Goal: Find specific page/section: Find specific page/section

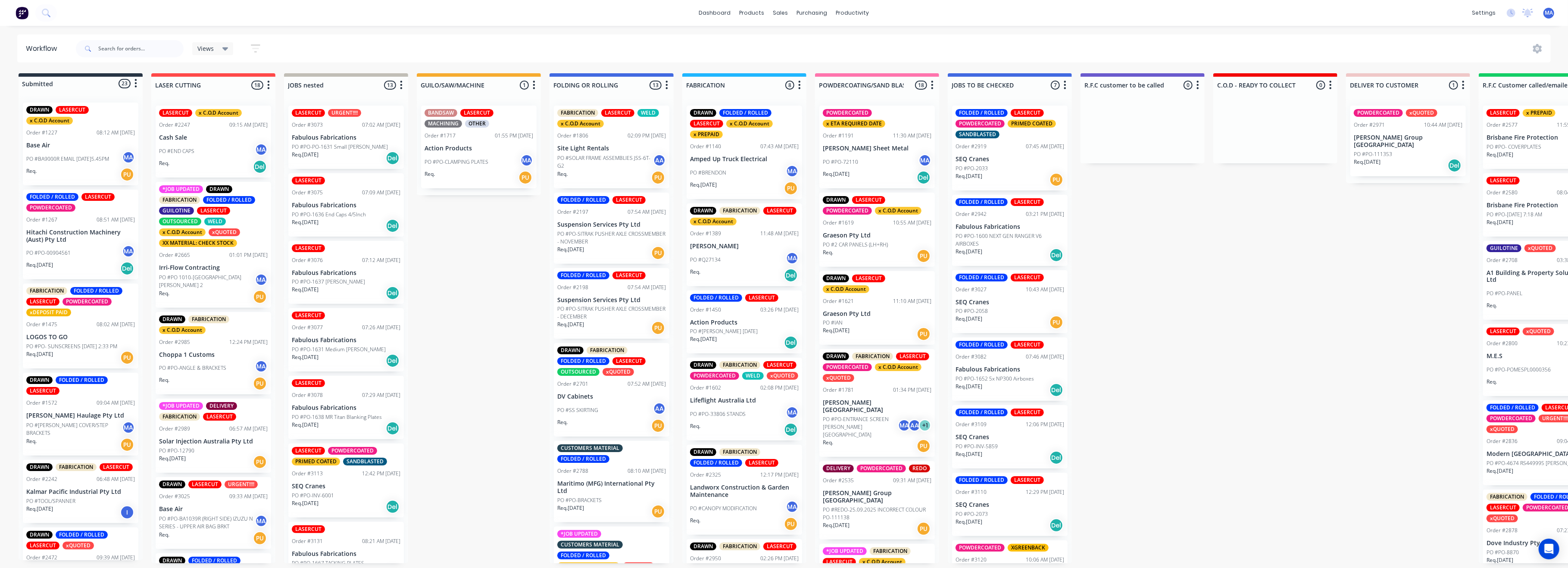
scroll to position [1249, 0]
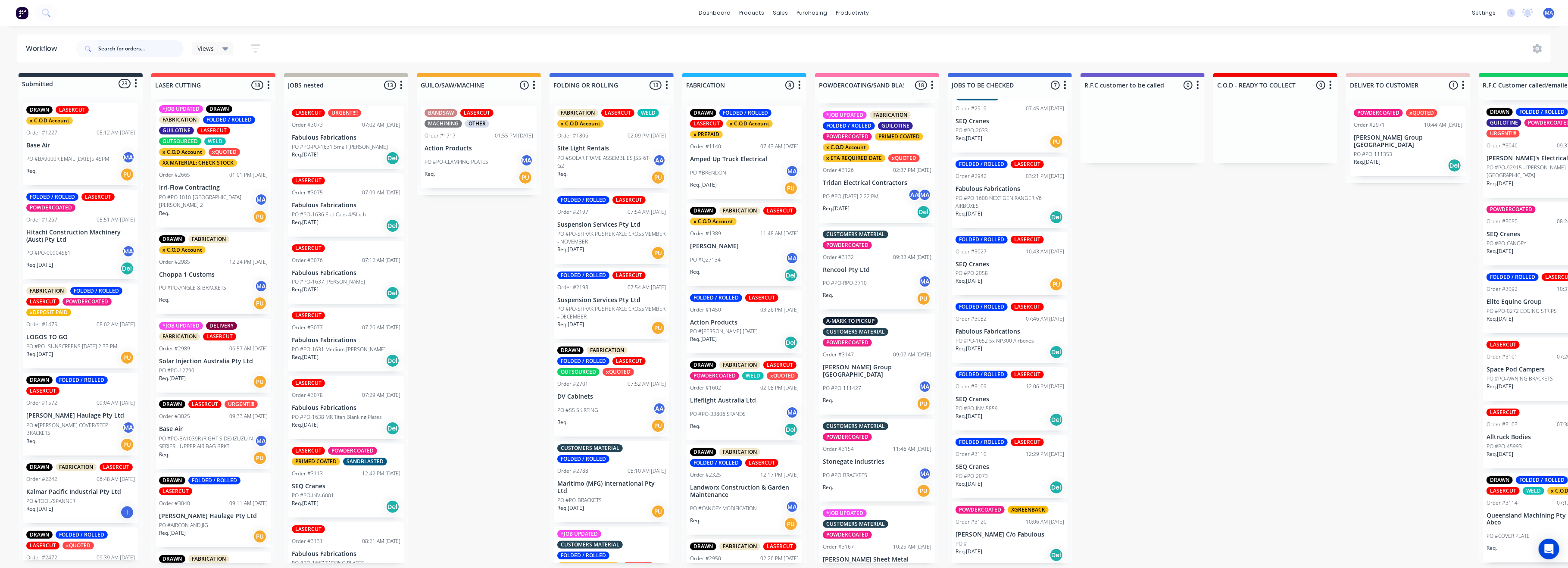
click at [112, 50] on input "text" at bounding box center [141, 48] width 85 height 17
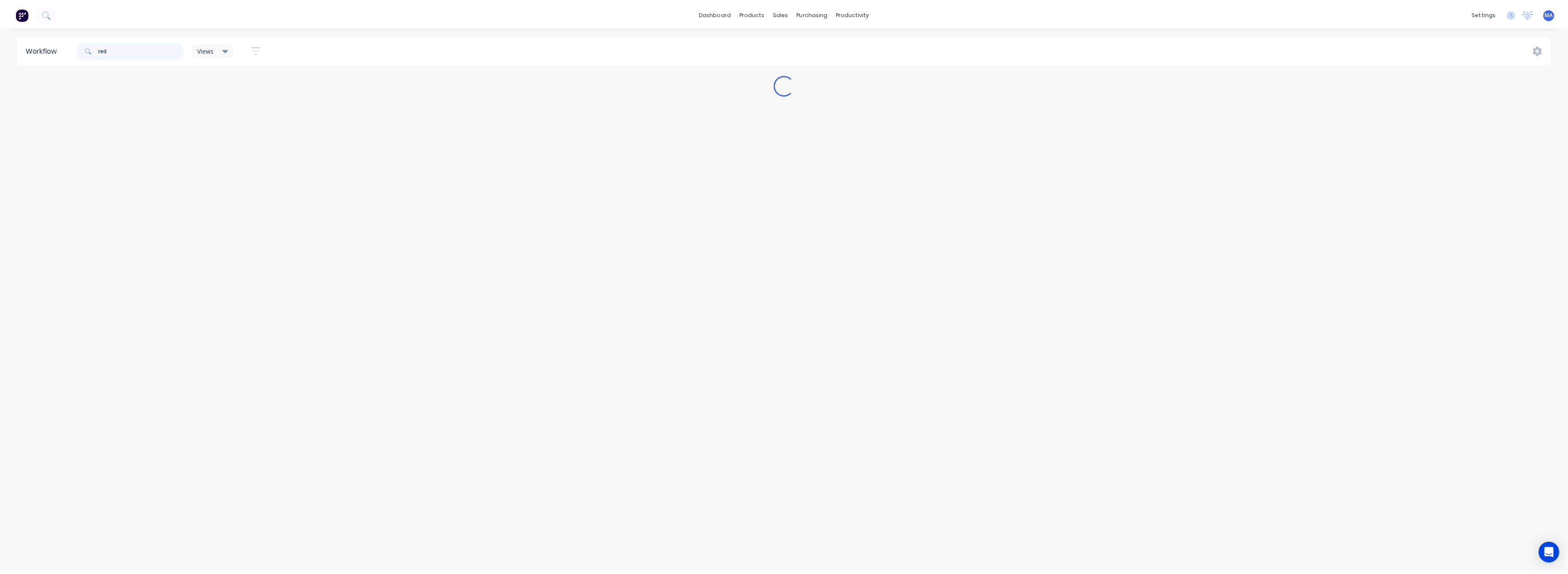
scroll to position [0, 0]
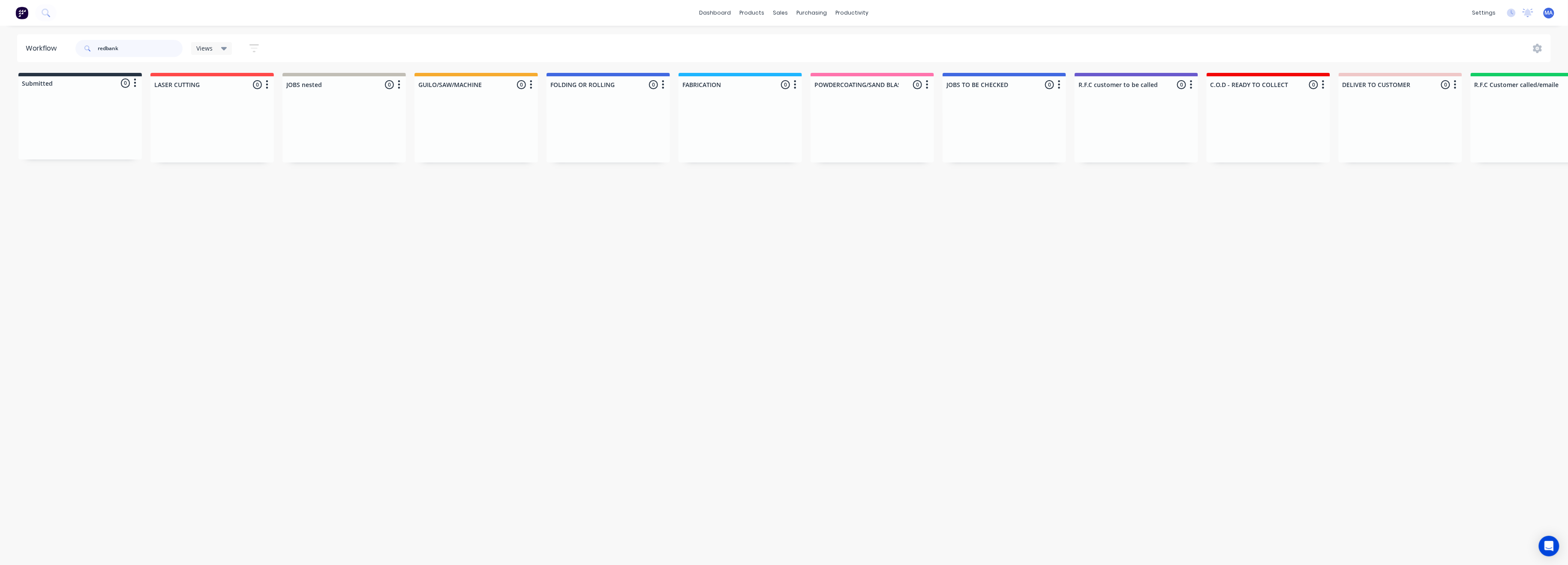
type input "redbank"
click at [257, 45] on icon "button" at bounding box center [254, 48] width 9 height 8
click at [778, 12] on div "sales" at bounding box center [781, 12] width 23 height 13
click at [805, 39] on div "Sales Orders" at bounding box center [812, 41] width 35 height 8
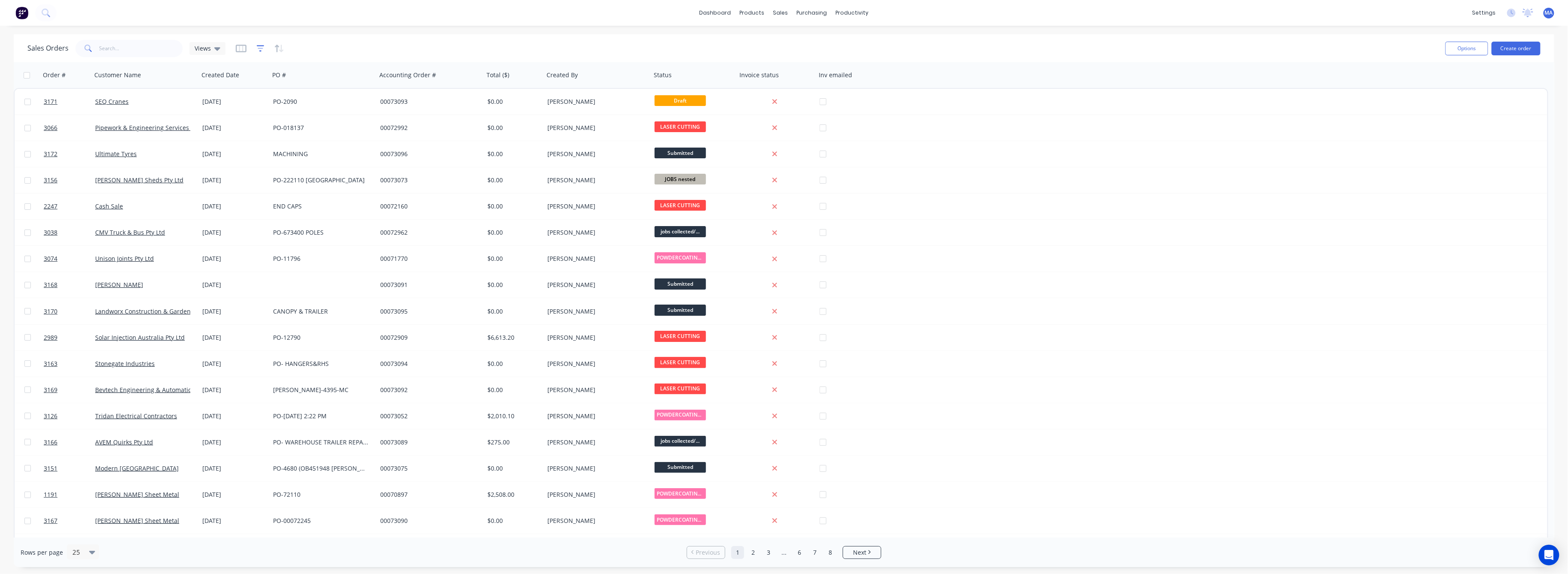
click at [262, 47] on icon "button" at bounding box center [261, 48] width 8 height 9
click at [285, 89] on div "add" at bounding box center [399, 89] width 270 height 7
click at [271, 89] on button "add" at bounding box center [275, 89] width 22 height 7
click at [384, 93] on icon at bounding box center [383, 93] width 5 height 3
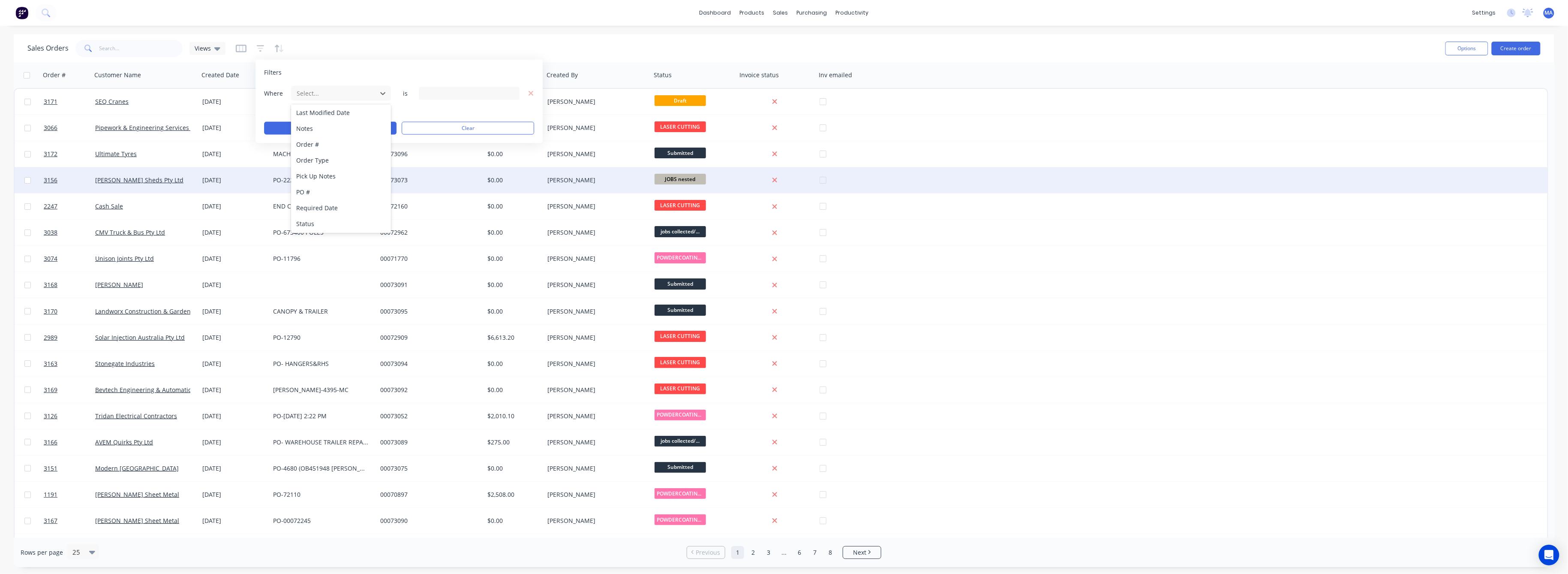
drag, startPoint x: 327, startPoint y: 224, endPoint x: 342, endPoint y: 186, distance: 40.9
click at [328, 216] on div "Status" at bounding box center [341, 224] width 100 height 16
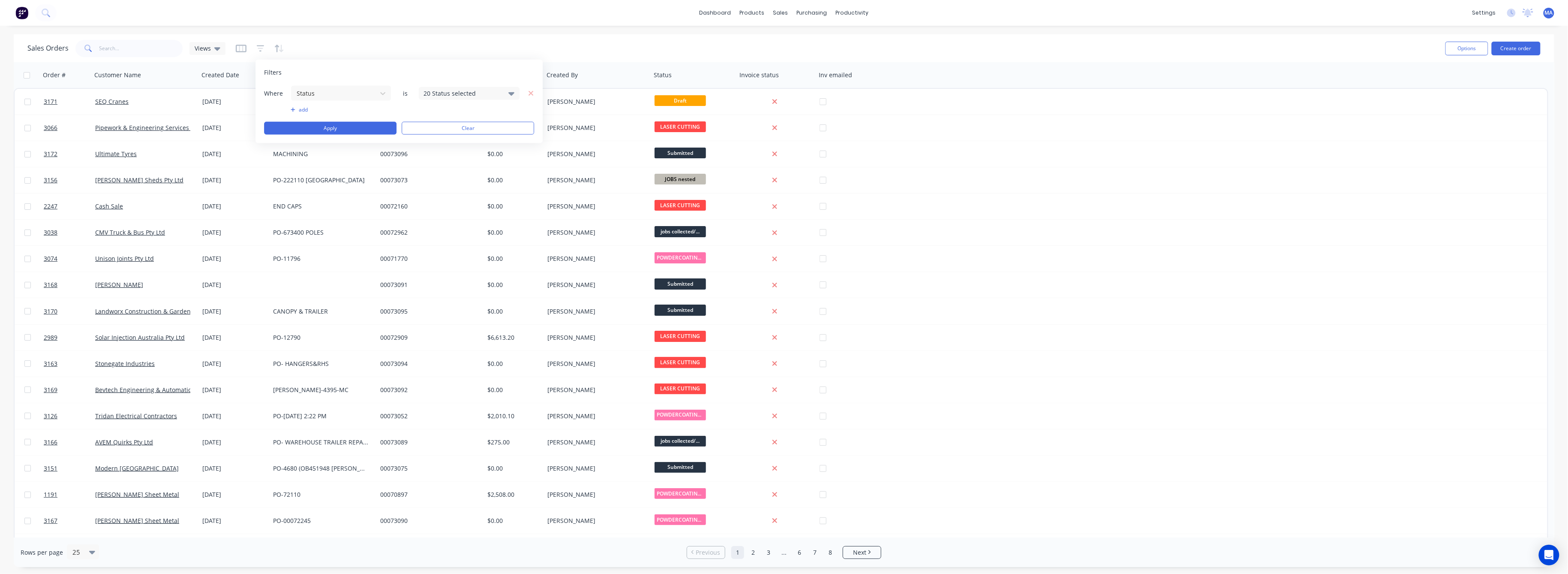
click at [516, 92] on div "20 Status selected" at bounding box center [469, 93] width 101 height 13
click at [430, 143] on div at bounding box center [433, 140] width 17 height 17
click at [360, 128] on button "Apply" at bounding box center [330, 128] width 133 height 13
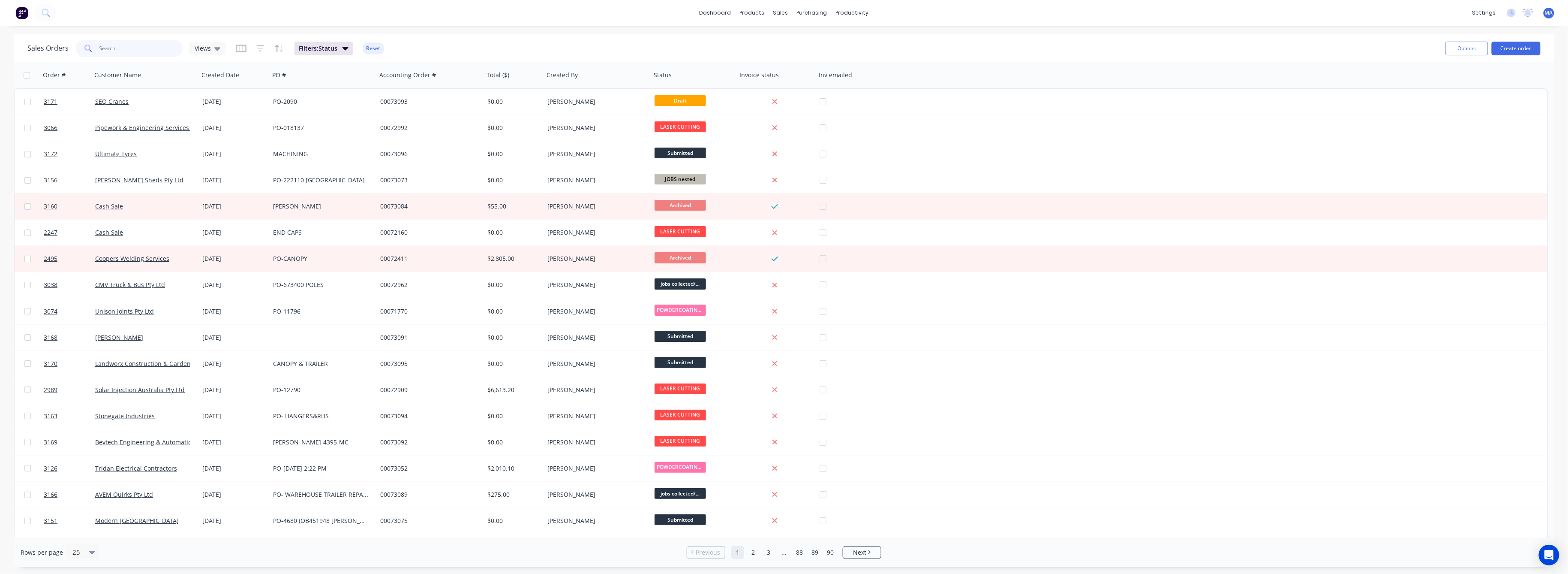
click at [102, 46] on input "text" at bounding box center [141, 48] width 84 height 17
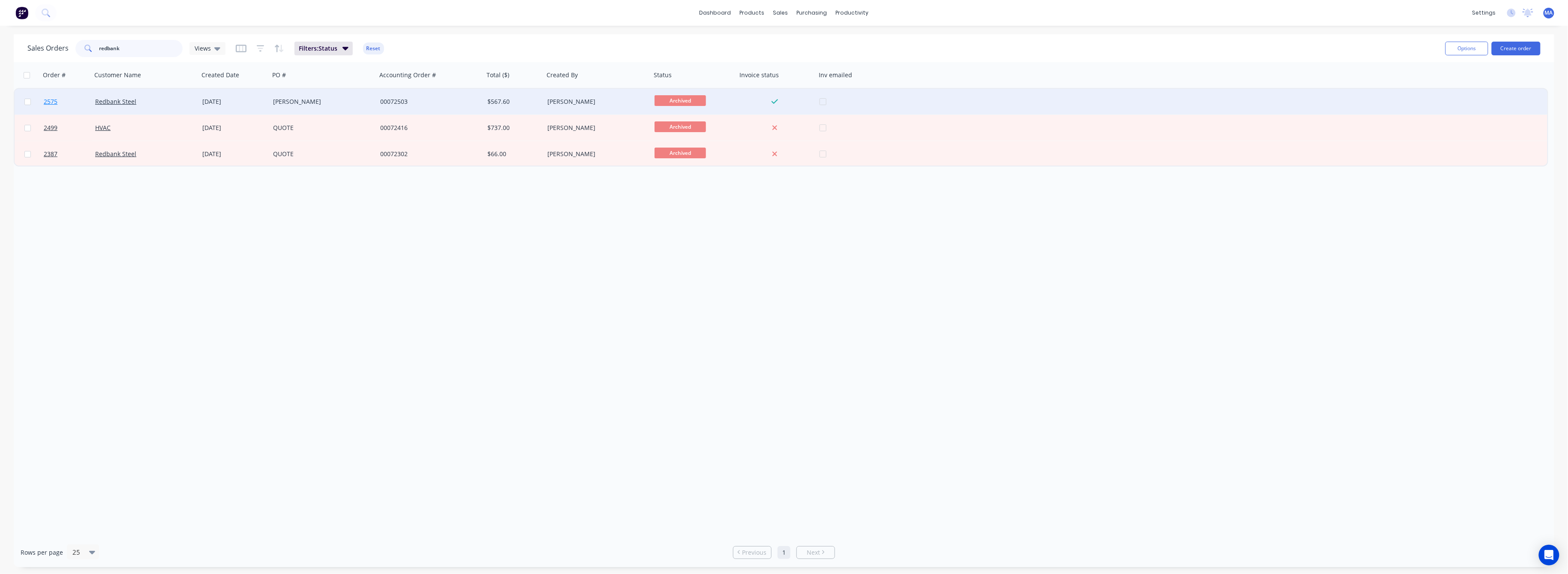
type input "redbank"
click at [48, 100] on span "2575" at bounding box center [50, 101] width 14 height 9
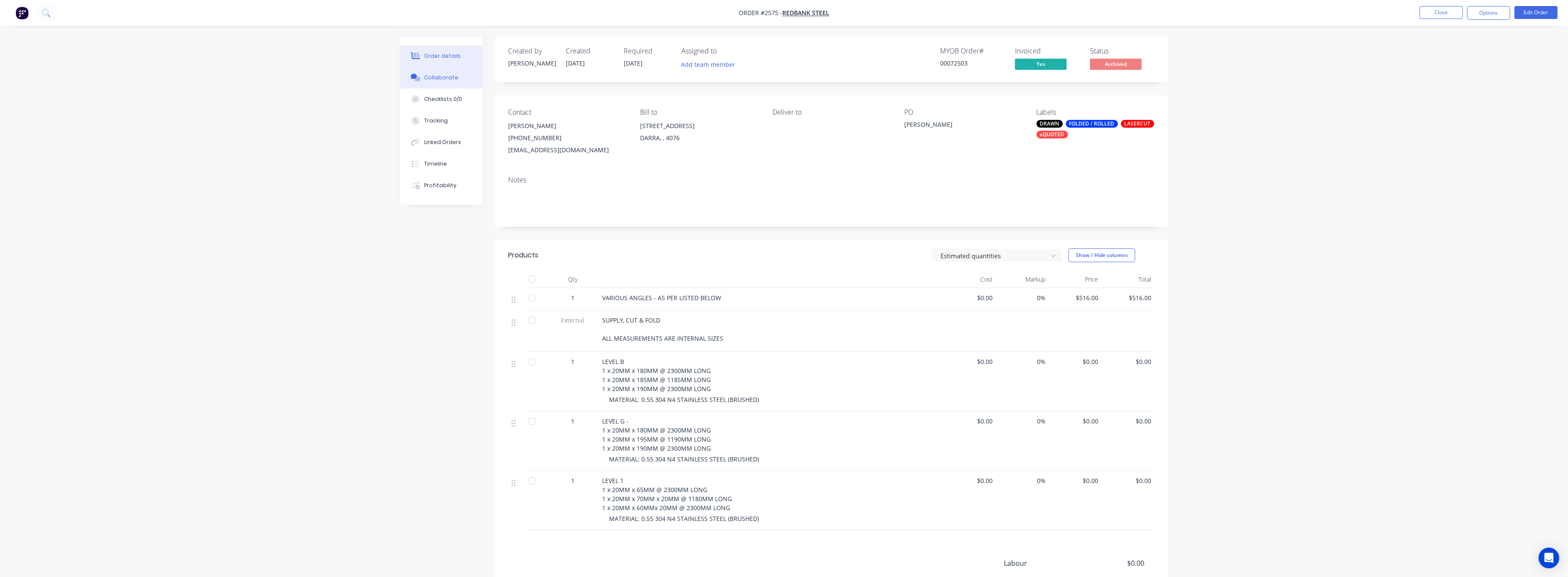
click at [440, 77] on div "Collaborate" at bounding box center [442, 77] width 34 height 8
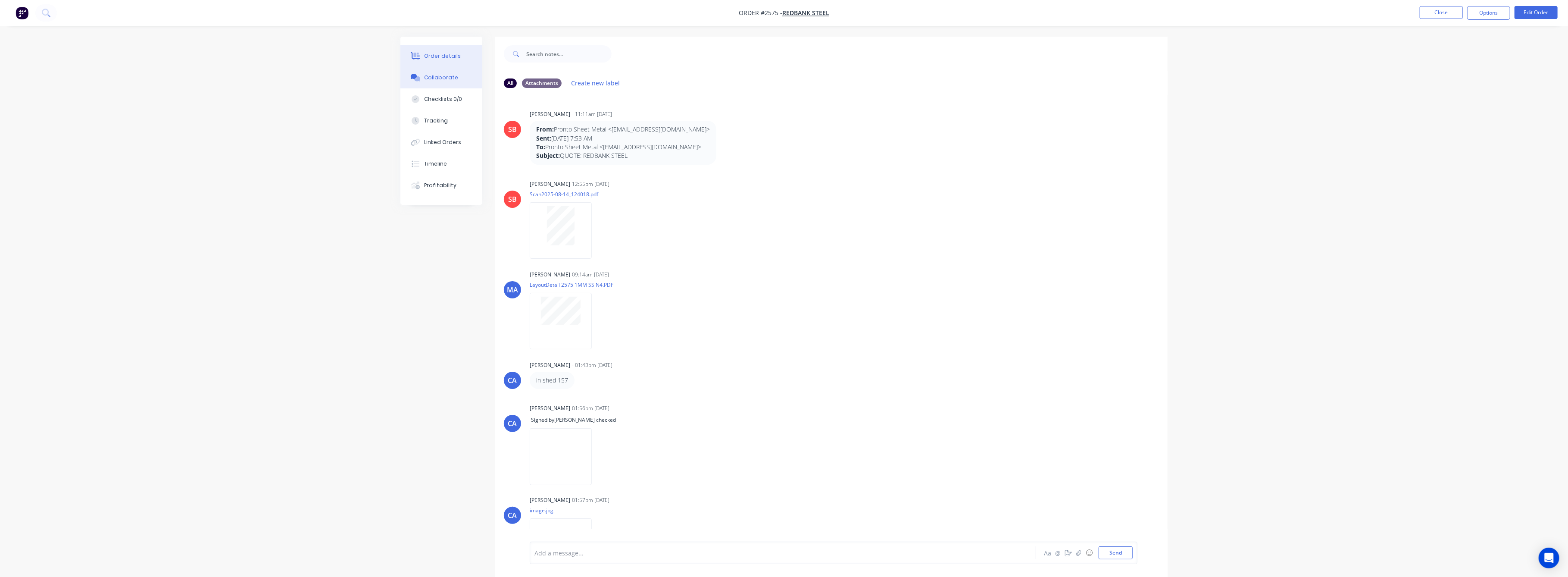
click at [444, 55] on div "Order details" at bounding box center [443, 56] width 37 height 8
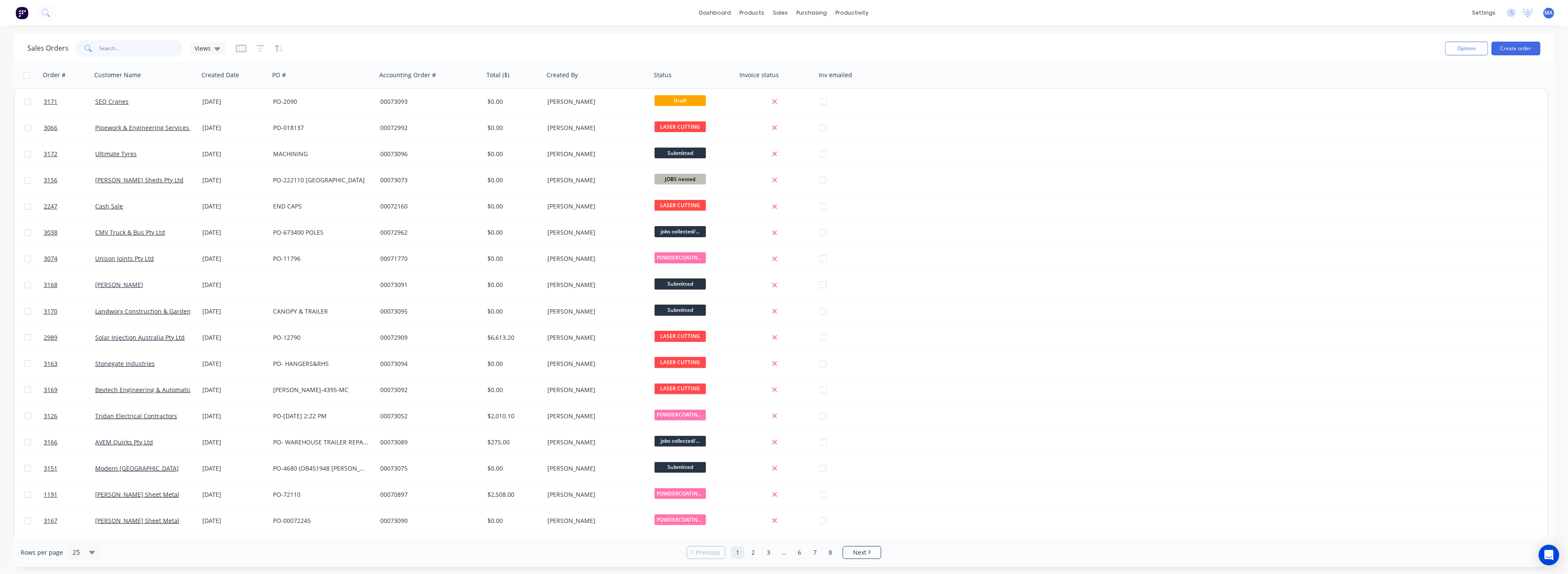
drag, startPoint x: 109, startPoint y: 47, endPoint x: 126, endPoint y: 50, distance: 17.3
click at [112, 47] on input "text" at bounding box center [141, 48] width 84 height 17
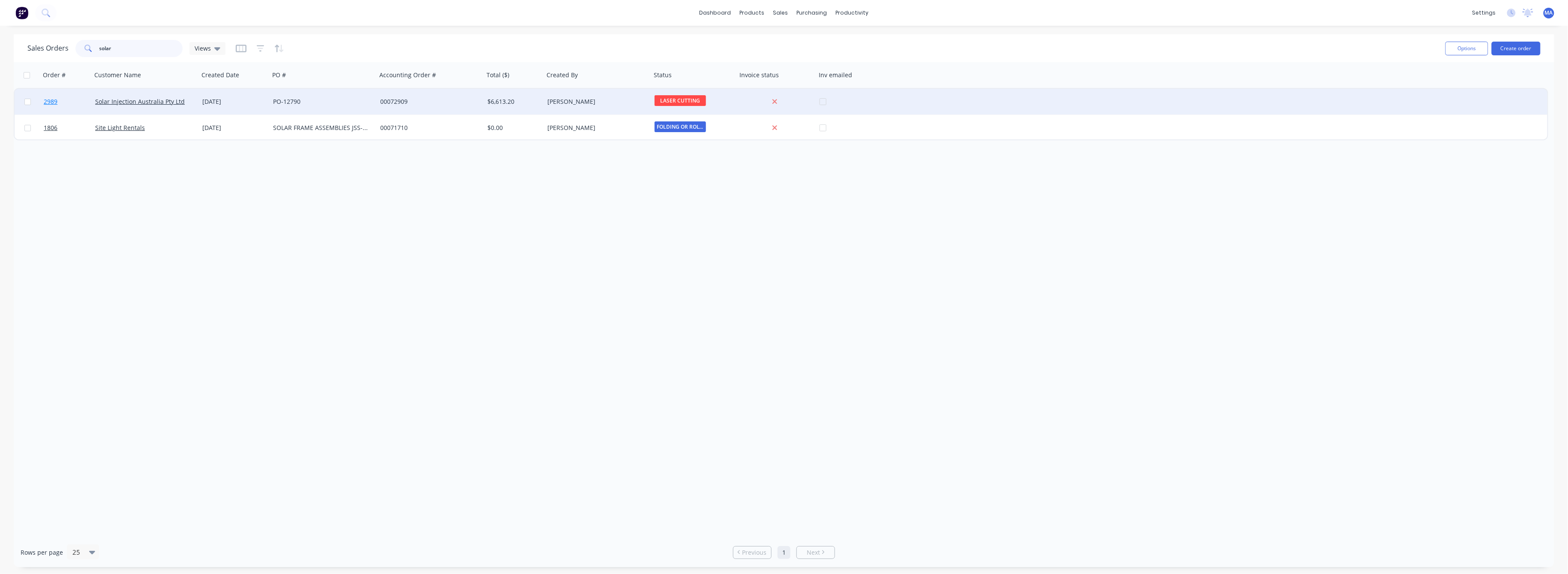
type input "solar"
click at [49, 101] on span "2989" at bounding box center [50, 101] width 14 height 9
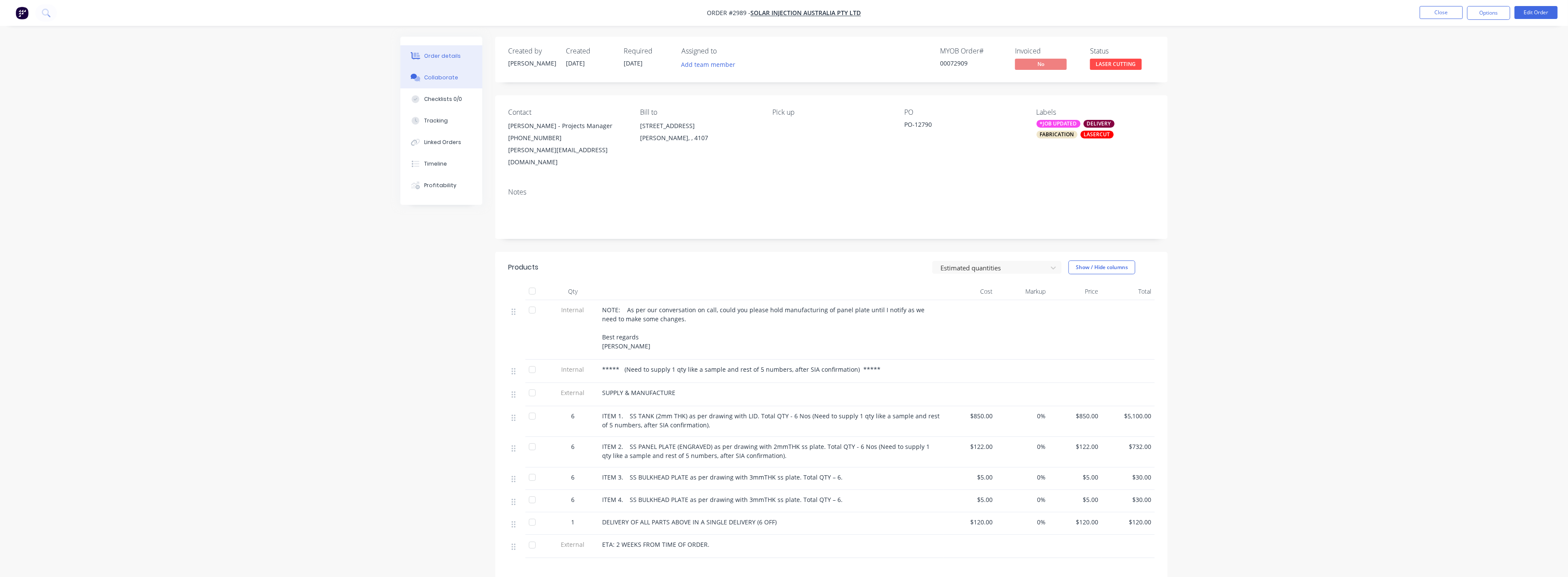
click at [444, 79] on div "Collaborate" at bounding box center [442, 77] width 34 height 8
